Goal: Transaction & Acquisition: Purchase product/service

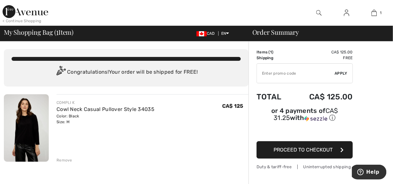
click at [288, 151] on button "Proceed to Checkout" at bounding box center [305, 149] width 96 height 17
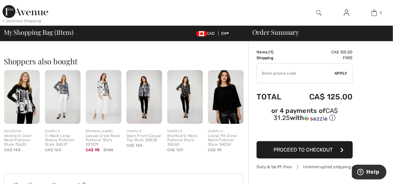
scroll to position [131, 0]
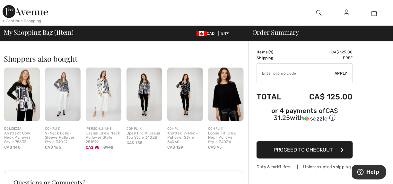
click at [25, 95] on img at bounding box center [22, 94] width 36 height 54
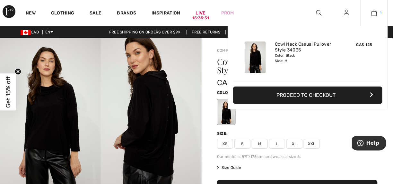
click at [376, 14] on img at bounding box center [374, 13] width 5 height 8
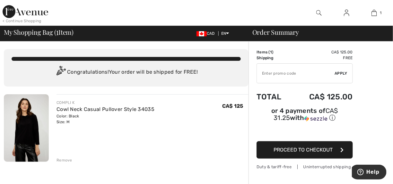
click at [297, 147] on span "Proceed to Checkout" at bounding box center [303, 150] width 59 height 6
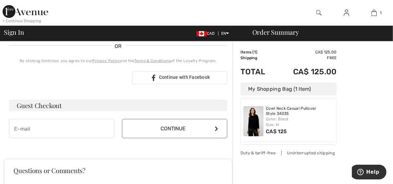
scroll to position [142, 0]
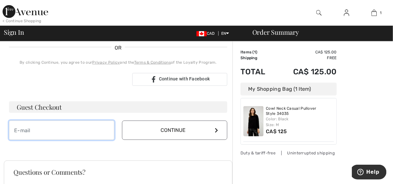
click at [90, 133] on input "email" at bounding box center [61, 130] width 105 height 19
type input "[EMAIL_ADDRESS][DOMAIN_NAME]"
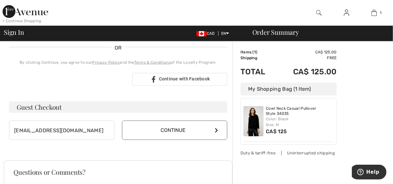
click at [175, 134] on button "Continue" at bounding box center [174, 130] width 105 height 19
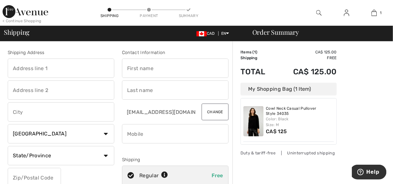
click at [138, 73] on input "text" at bounding box center [175, 67] width 107 height 19
type input "Elena"
type input "2008 Palisdale Rd SW"
type input "Calgary"
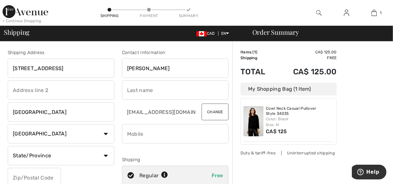
select select "AB"
type input "T2V 3T6"
type input "4032382247"
type input "T2V3T6"
click at [151, 85] on input "text" at bounding box center [175, 89] width 107 height 19
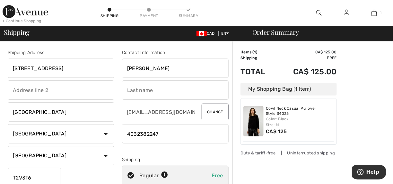
type input "Ragolsky"
type input "Palisdale Rd SW"
type input "T2V3T6"
drag, startPoint x: 55, startPoint y: 89, endPoint x: 6, endPoint y: 91, distance: 49.5
click at [6, 91] on div "Shipping Address 2008 Palisdale Rd SW Palisdale Rd SW Calgary Country Canada Un…" at bounding box center [61, 129] width 114 height 161
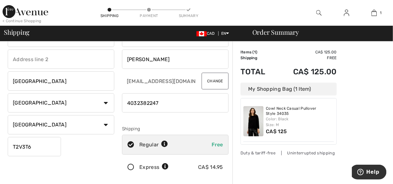
scroll to position [45, 0]
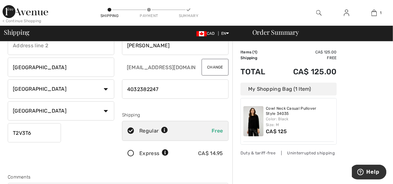
drag, startPoint x: 137, startPoint y: 89, endPoint x: 175, endPoint y: 89, distance: 38.2
click at [175, 89] on input "phone" at bounding box center [175, 88] width 107 height 19
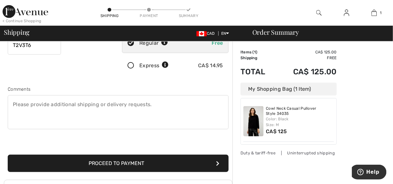
scroll to position [129, 0]
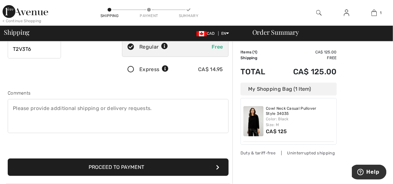
type input "4039185154"
click at [184, 165] on button "Proceed to Payment" at bounding box center [118, 166] width 221 height 17
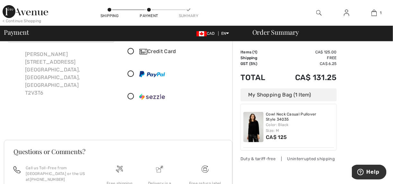
scroll to position [32, 0]
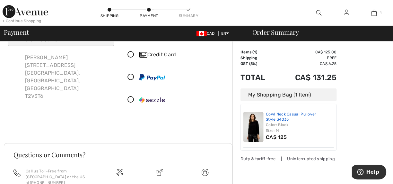
click at [271, 120] on link "Cowl Neck Casual Pullover Style 34035" at bounding box center [300, 117] width 68 height 10
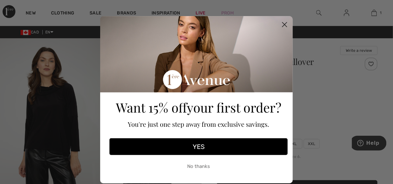
click at [280, 26] on circle "Close dialog" at bounding box center [285, 24] width 11 height 11
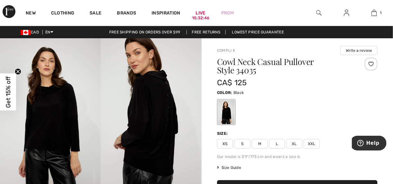
click at [153, 94] on img at bounding box center [151, 113] width 101 height 151
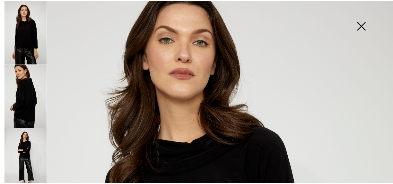
scroll to position [48, 0]
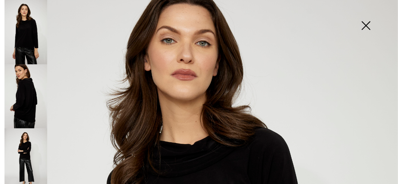
click at [366, 29] on img at bounding box center [366, 26] width 32 height 33
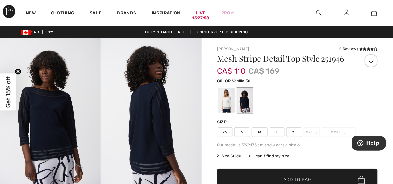
click at [228, 109] on div at bounding box center [226, 100] width 17 height 24
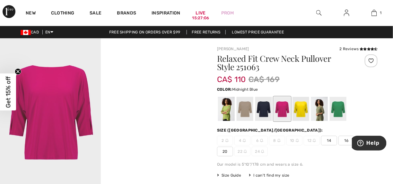
click at [264, 110] on div at bounding box center [263, 109] width 17 height 24
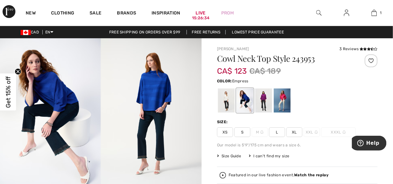
click at [264, 101] on div at bounding box center [263, 100] width 17 height 24
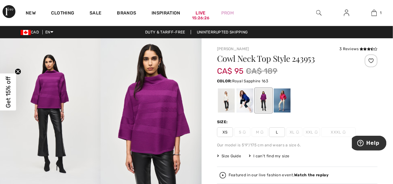
click at [246, 104] on div at bounding box center [245, 100] width 17 height 24
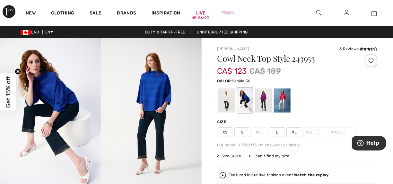
click at [227, 109] on div at bounding box center [226, 100] width 17 height 24
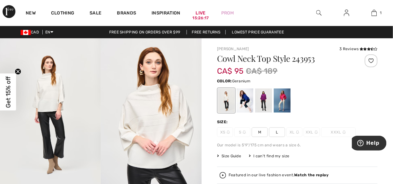
click at [285, 106] on div at bounding box center [282, 100] width 17 height 24
